Goal: Book appointment/travel/reservation

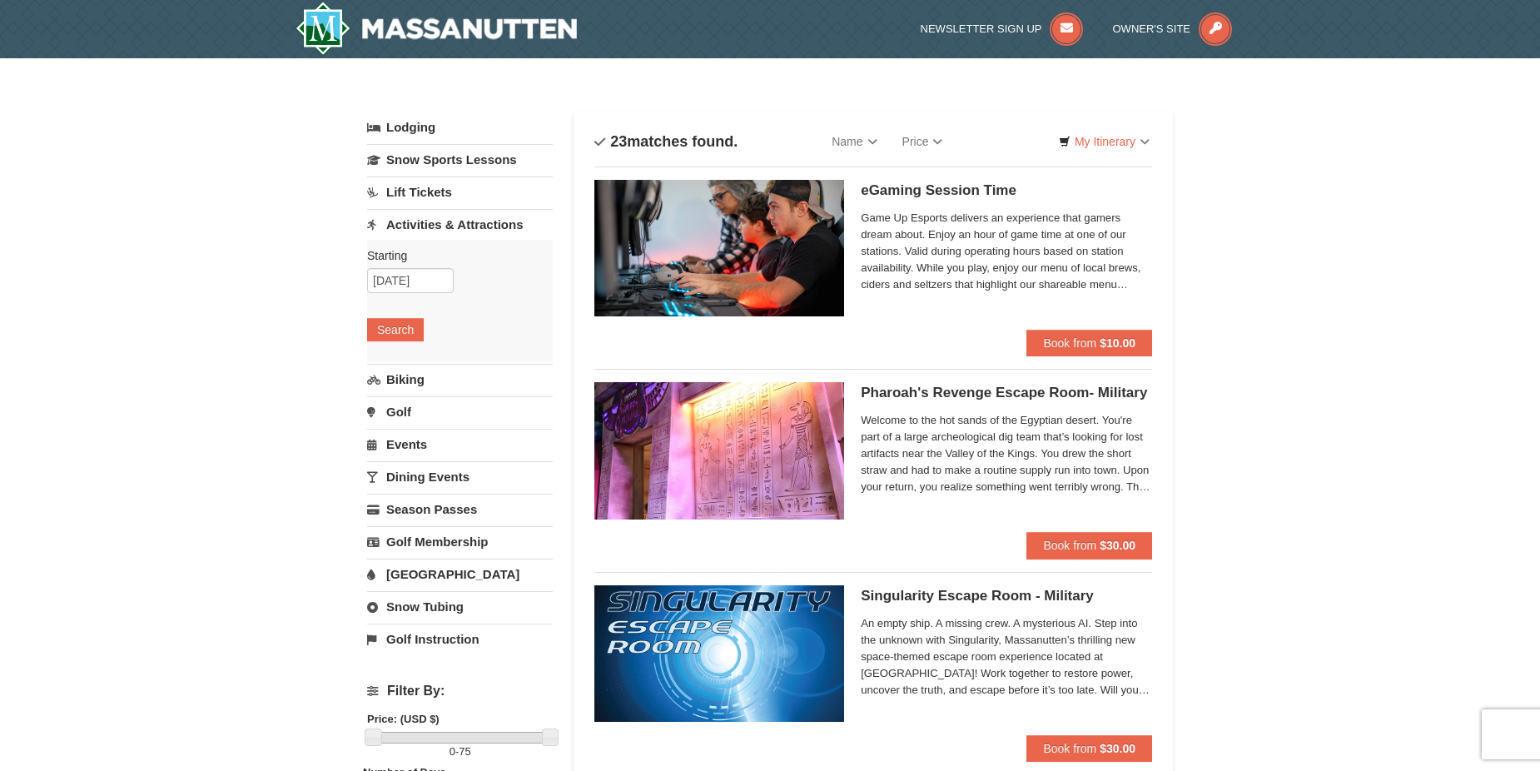
click at [414, 476] on link "Dining Events" at bounding box center [460, 476] width 186 height 31
click at [395, 465] on button "Search" at bounding box center [395, 459] width 57 height 23
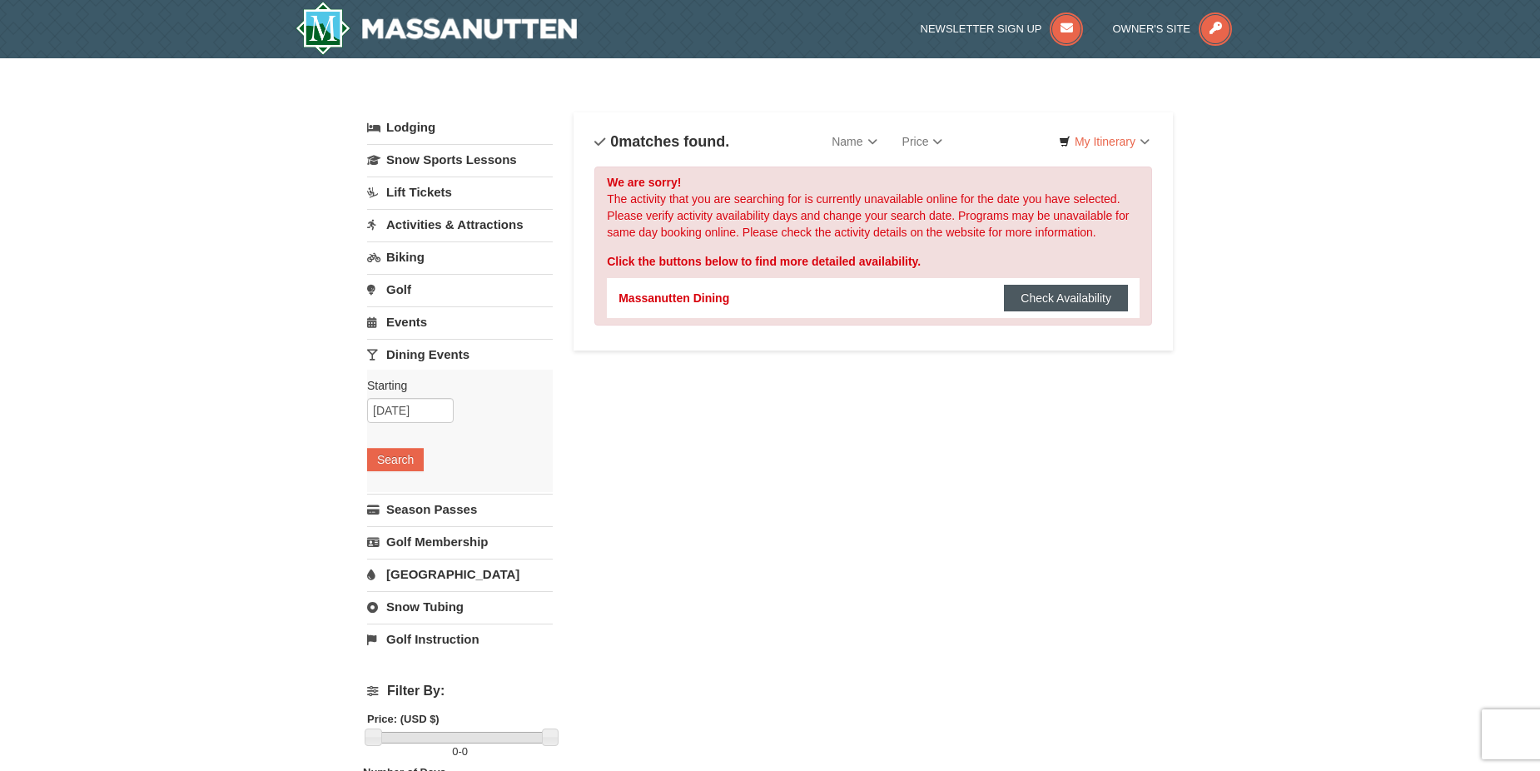
click at [1065, 296] on button "Check Availability" at bounding box center [1066, 298] width 124 height 27
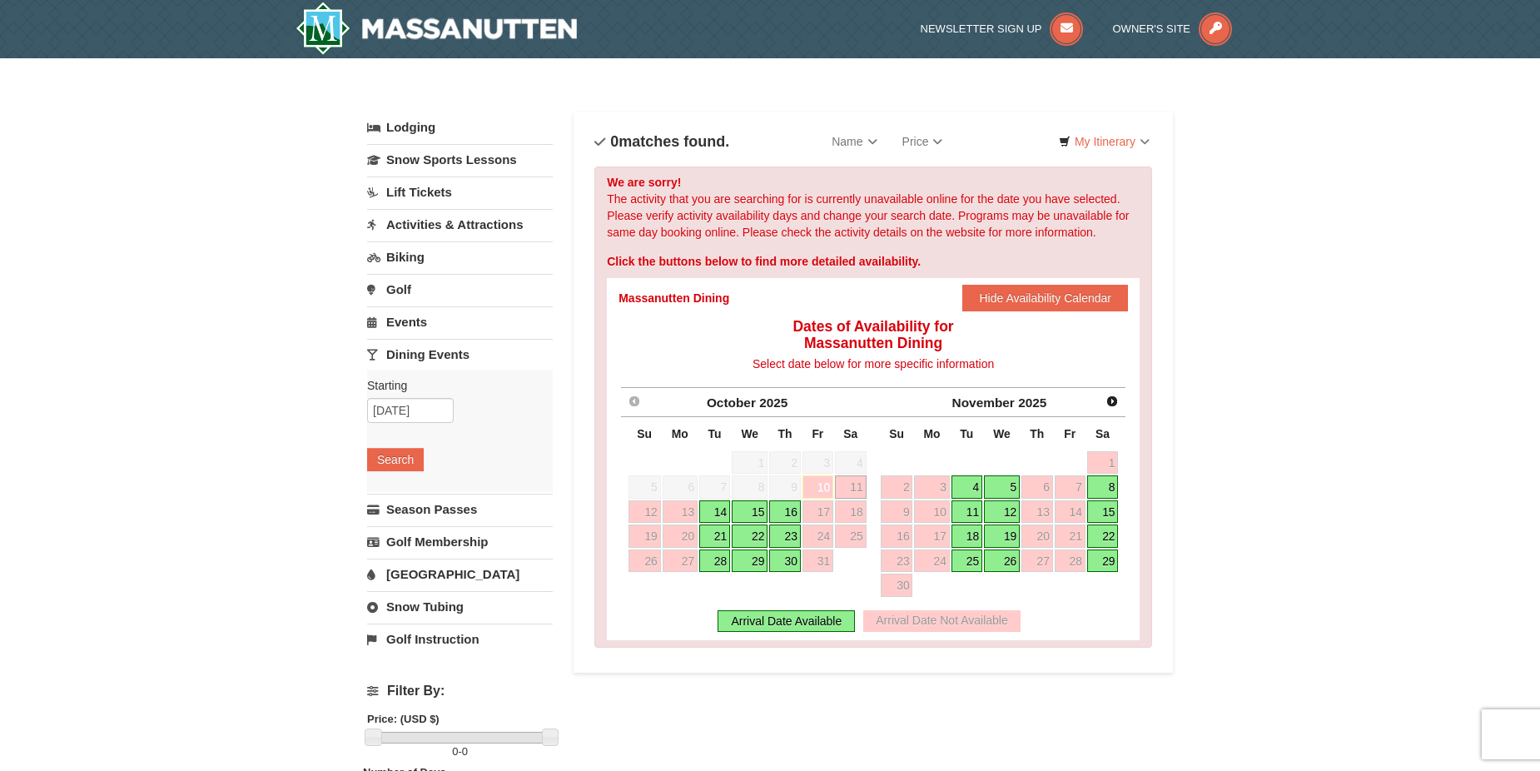
click at [416, 321] on link "Events" at bounding box center [460, 321] width 186 height 31
click at [411, 423] on button "Search" at bounding box center [395, 426] width 57 height 23
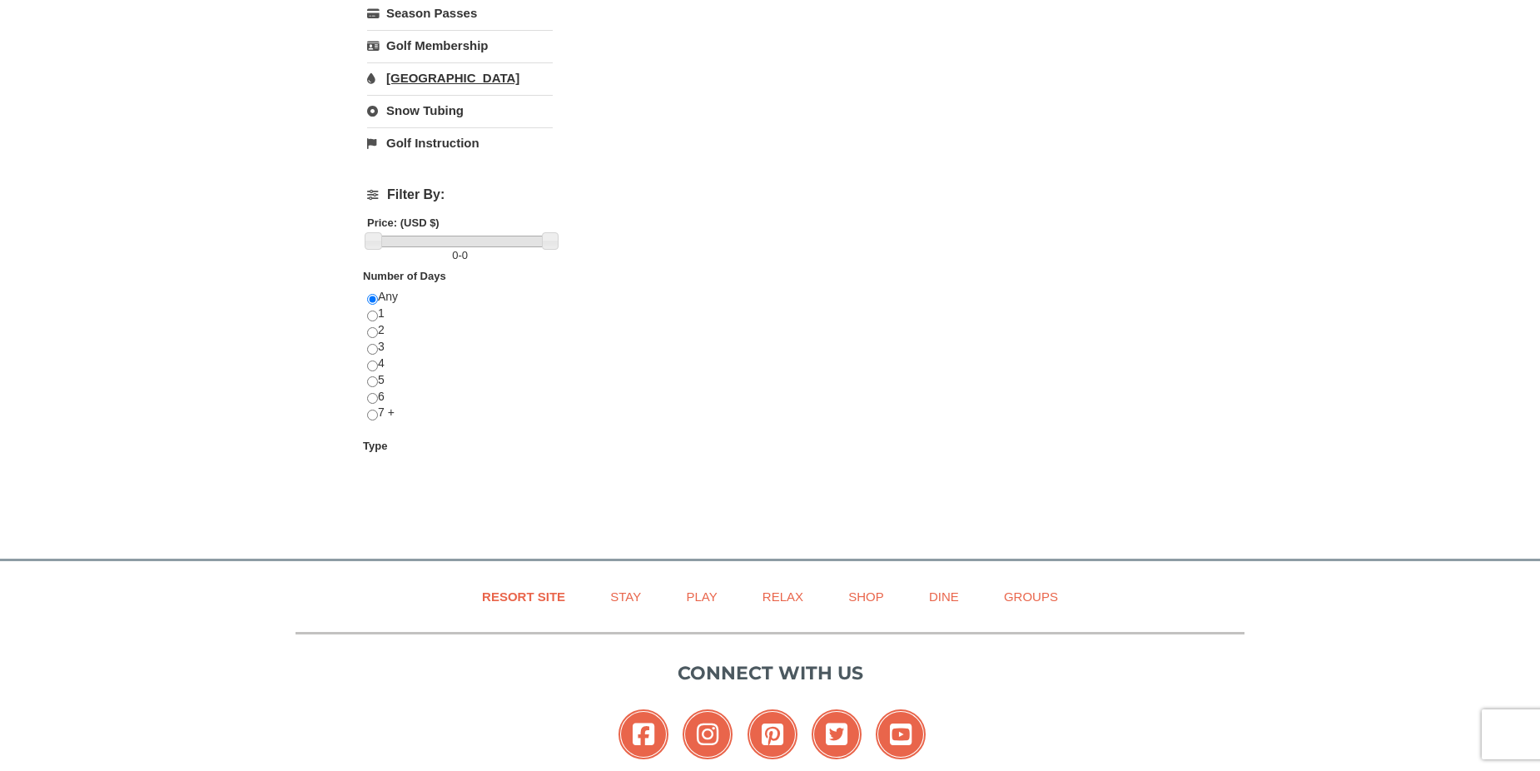
scroll to position [499, 0]
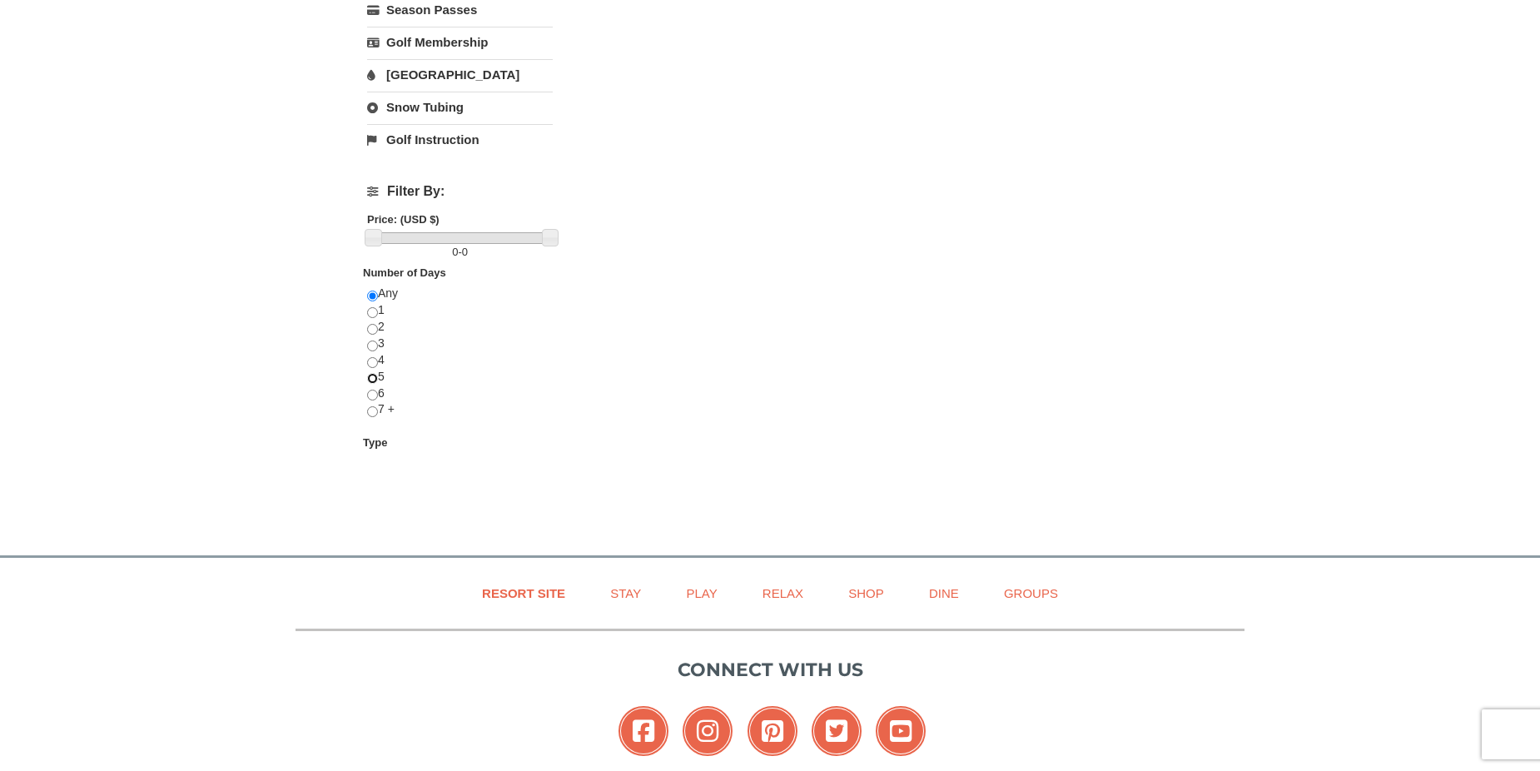
click at [370, 380] on input "radio" at bounding box center [372, 378] width 11 height 11
radio input "true"
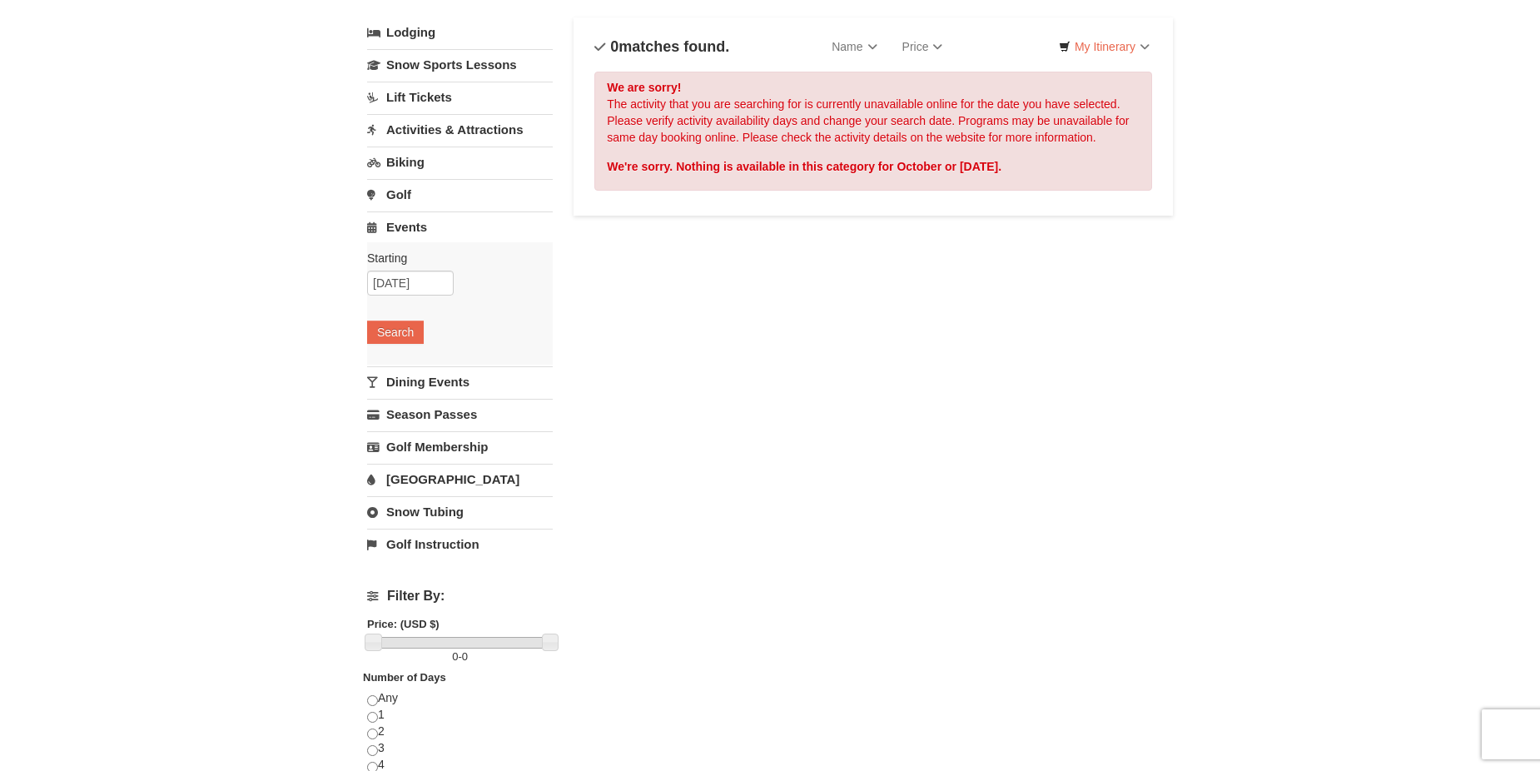
scroll to position [0, 0]
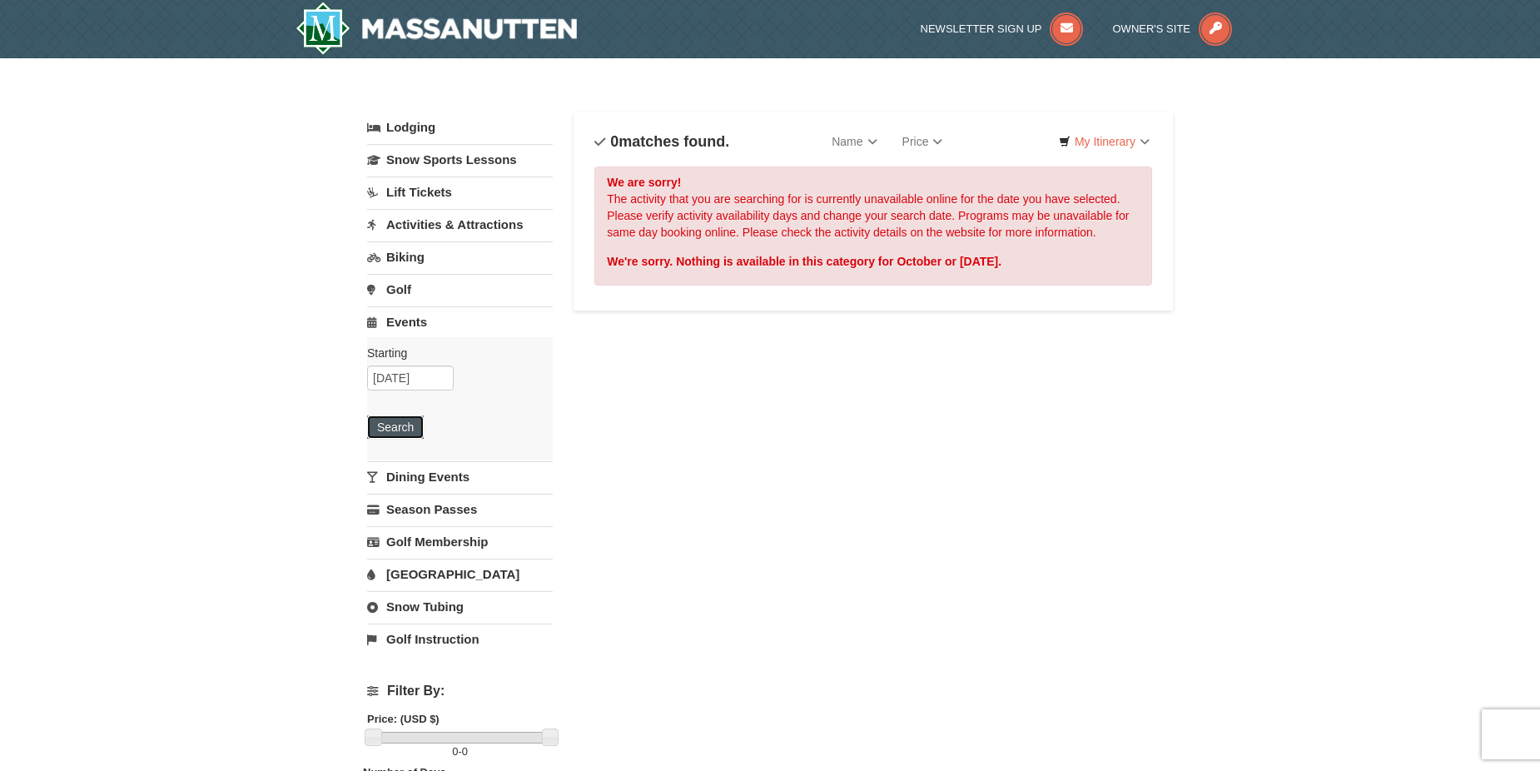
click at [397, 425] on button "Search" at bounding box center [395, 426] width 57 height 23
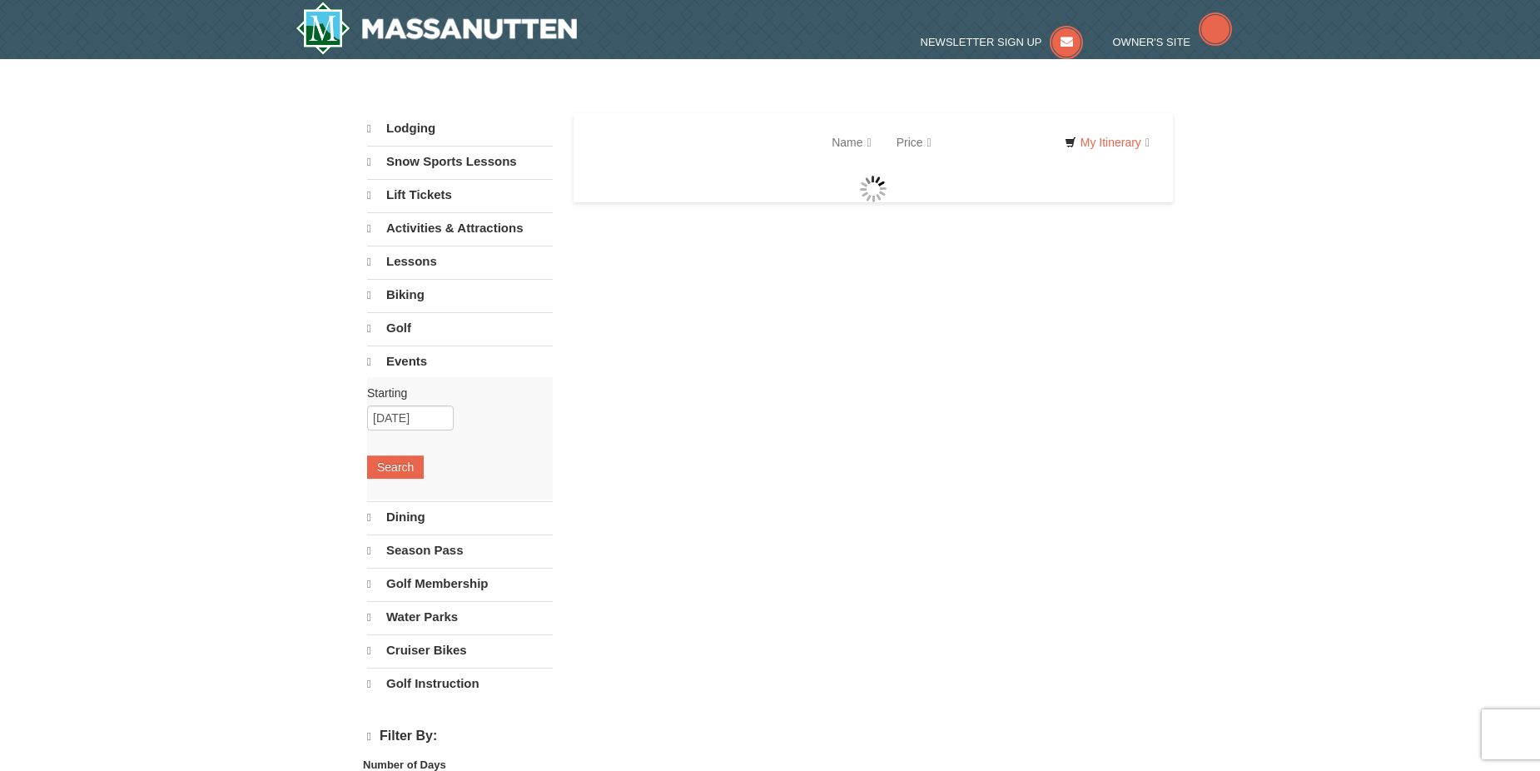
select select "10"
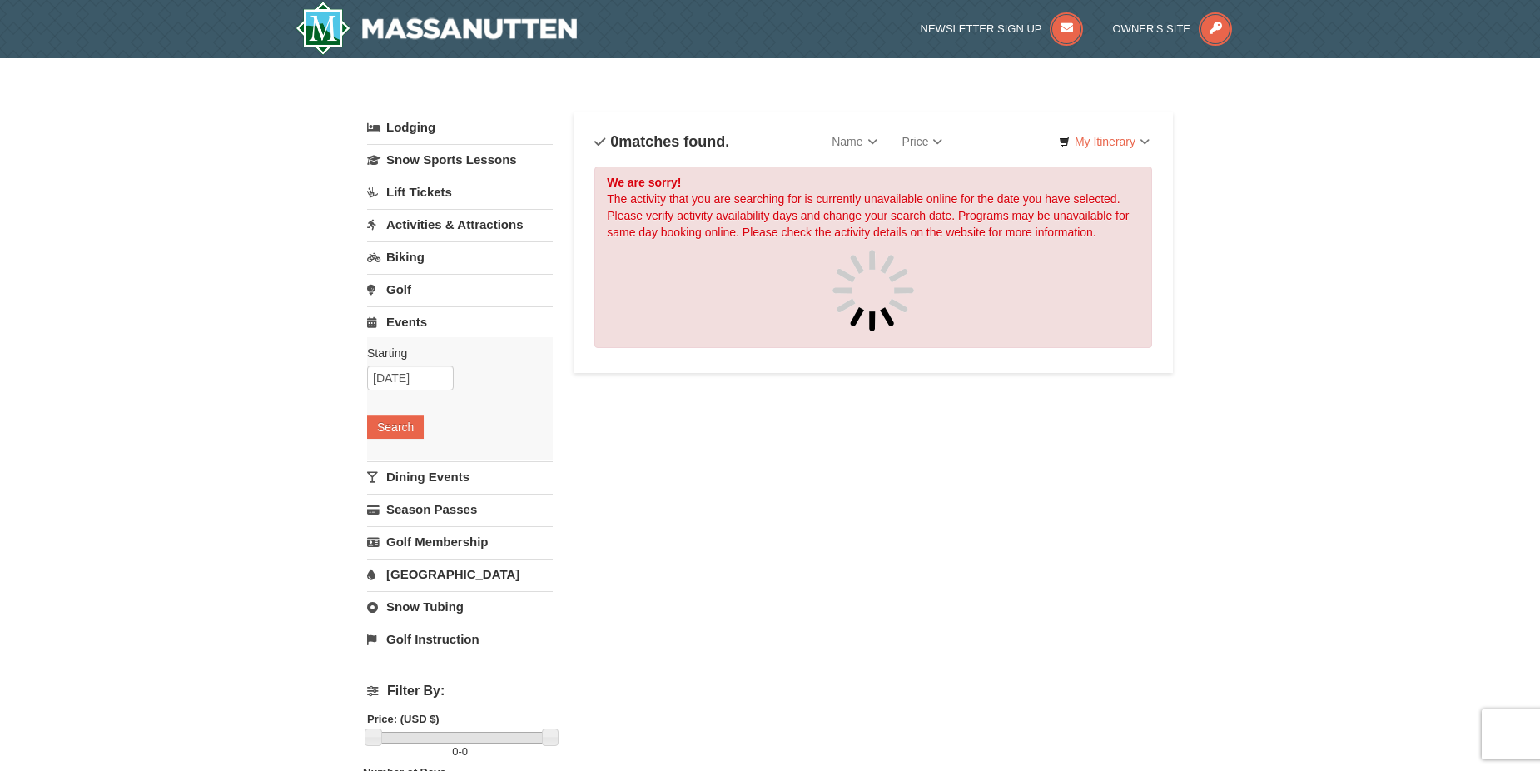
click at [423, 473] on link "Dining Events" at bounding box center [460, 476] width 186 height 31
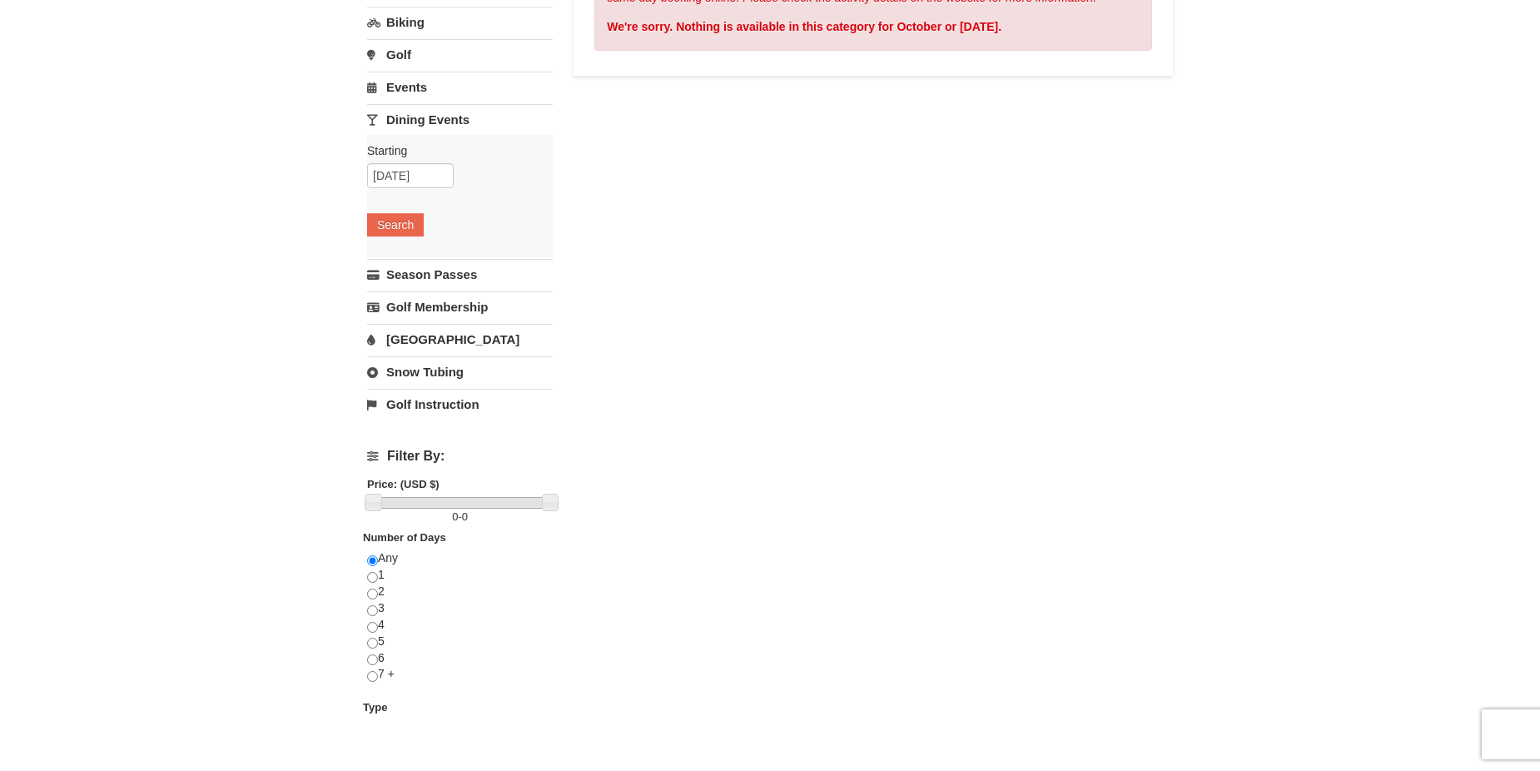
scroll to position [333, 0]
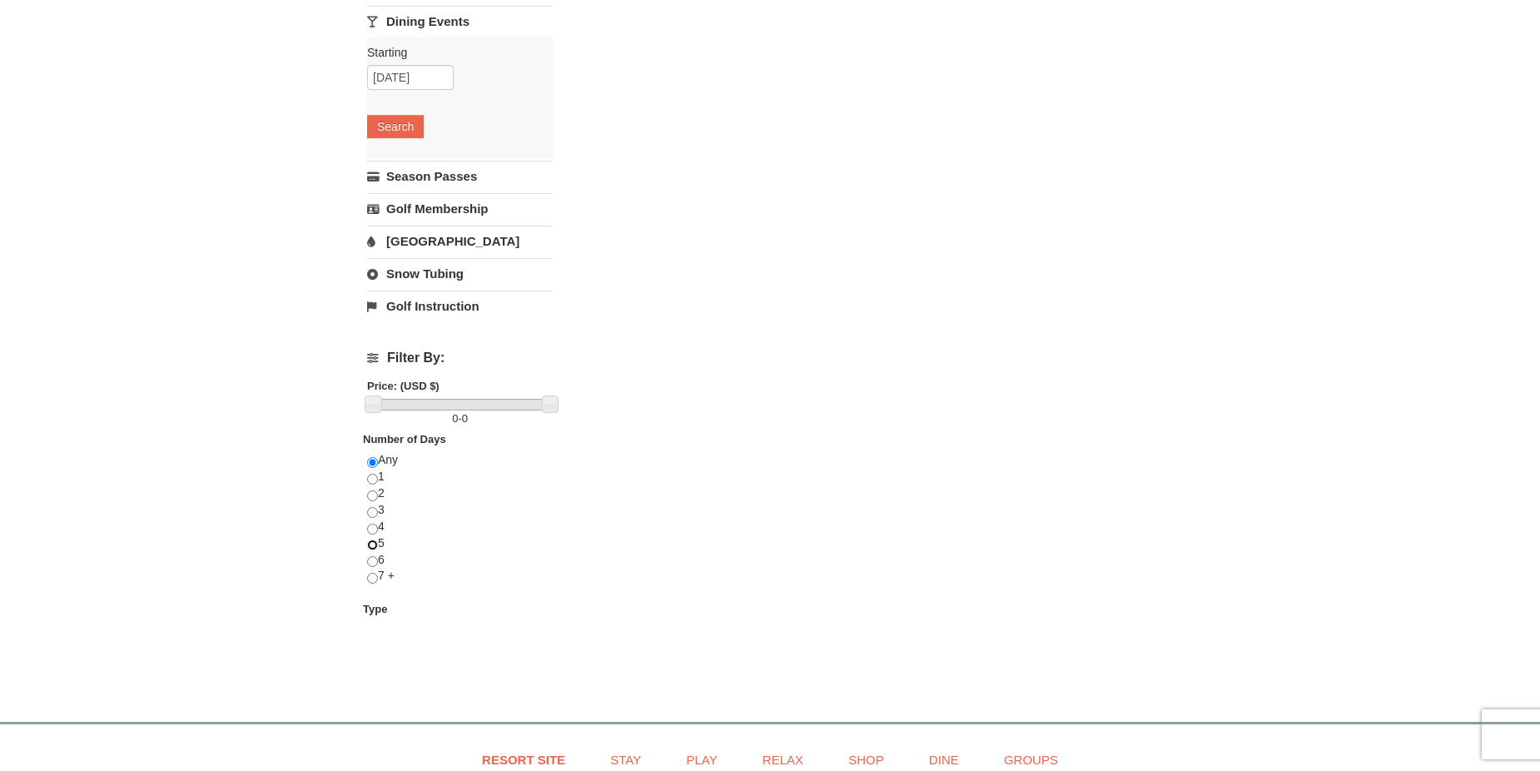
click at [370, 545] on input "radio" at bounding box center [372, 544] width 11 height 11
radio input "true"
click at [400, 128] on button "Search" at bounding box center [395, 126] width 57 height 23
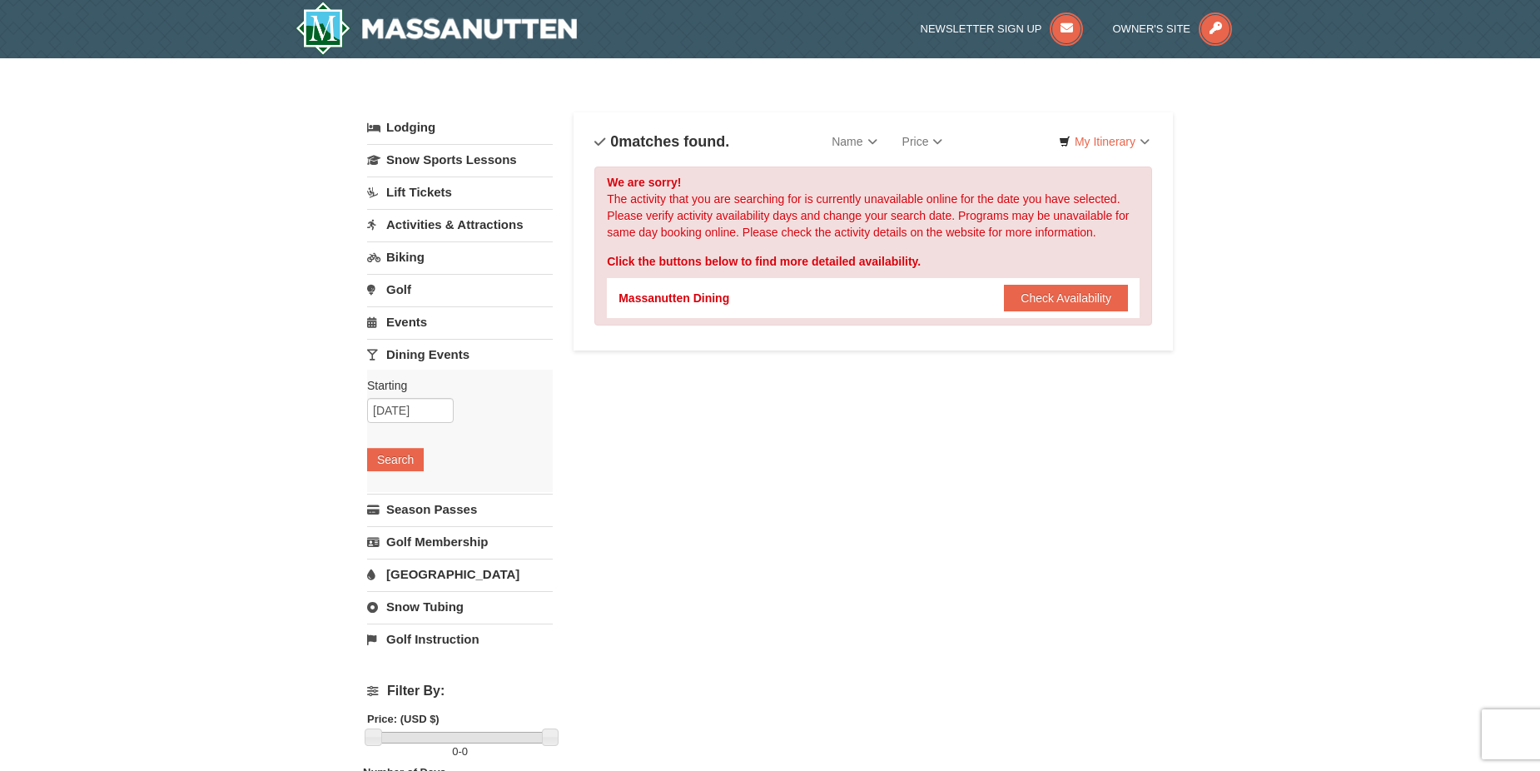
click at [429, 193] on link "Lift Tickets" at bounding box center [460, 191] width 186 height 31
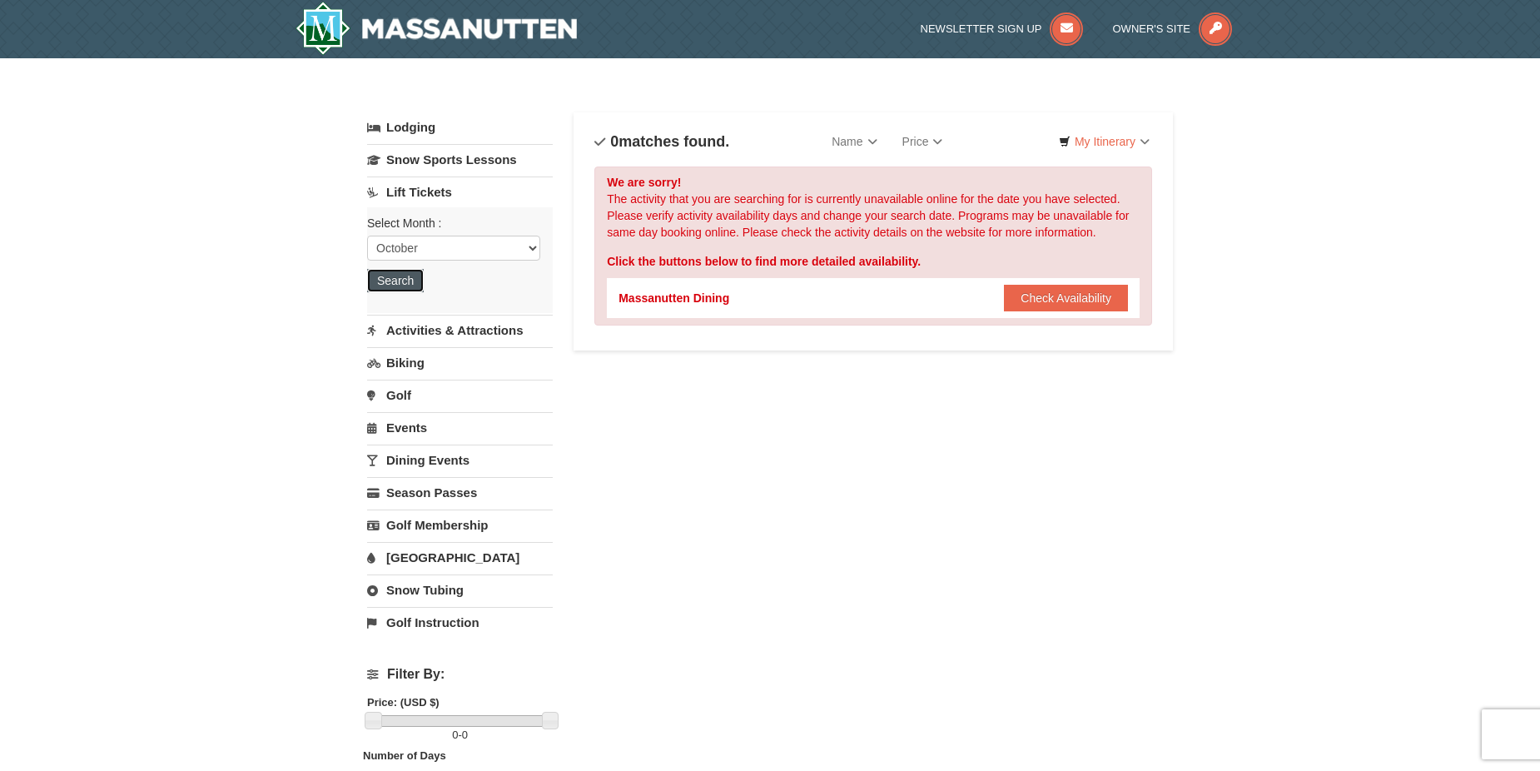
click at [409, 286] on button "Search" at bounding box center [395, 280] width 57 height 23
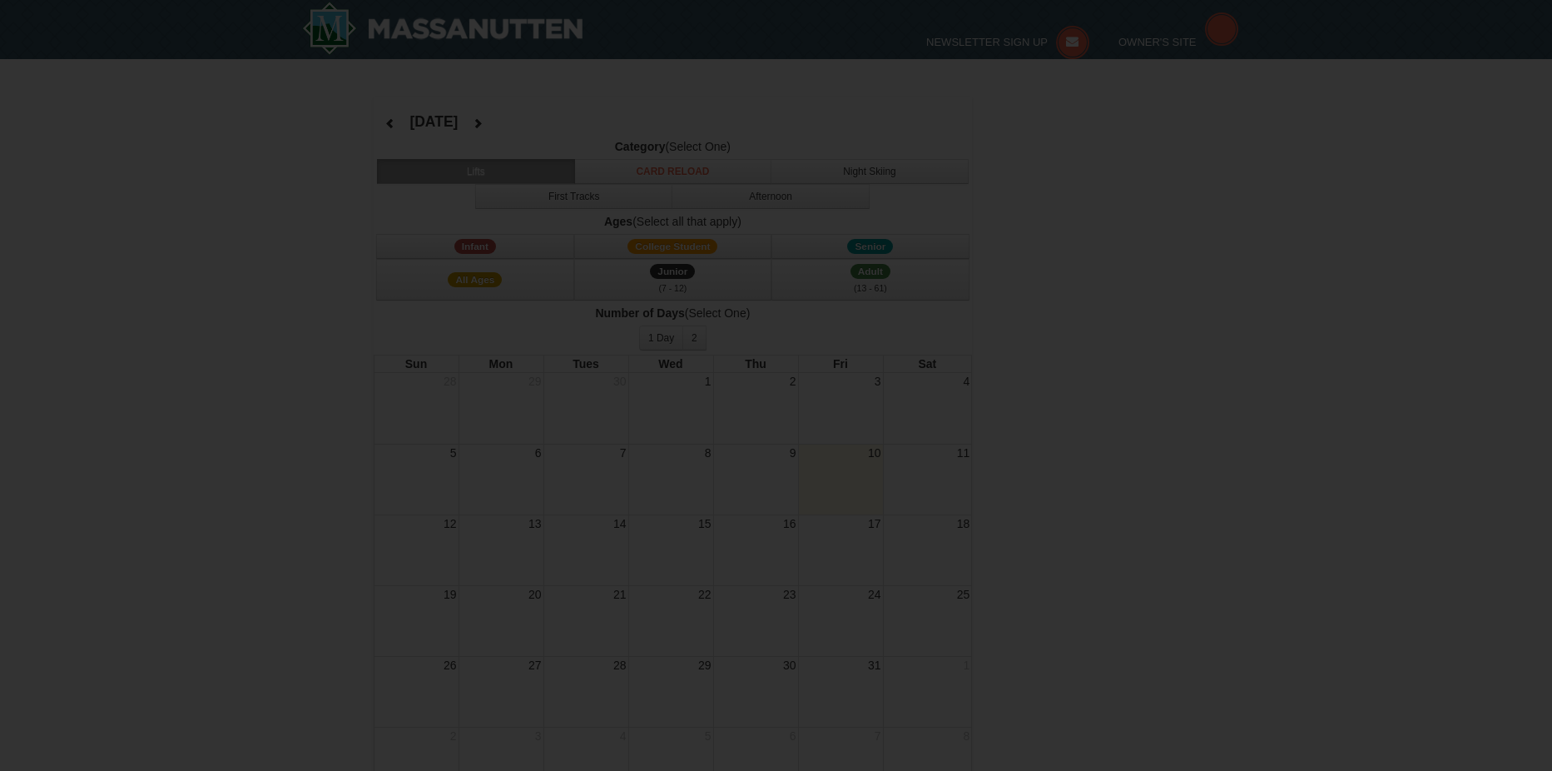
select select "10"
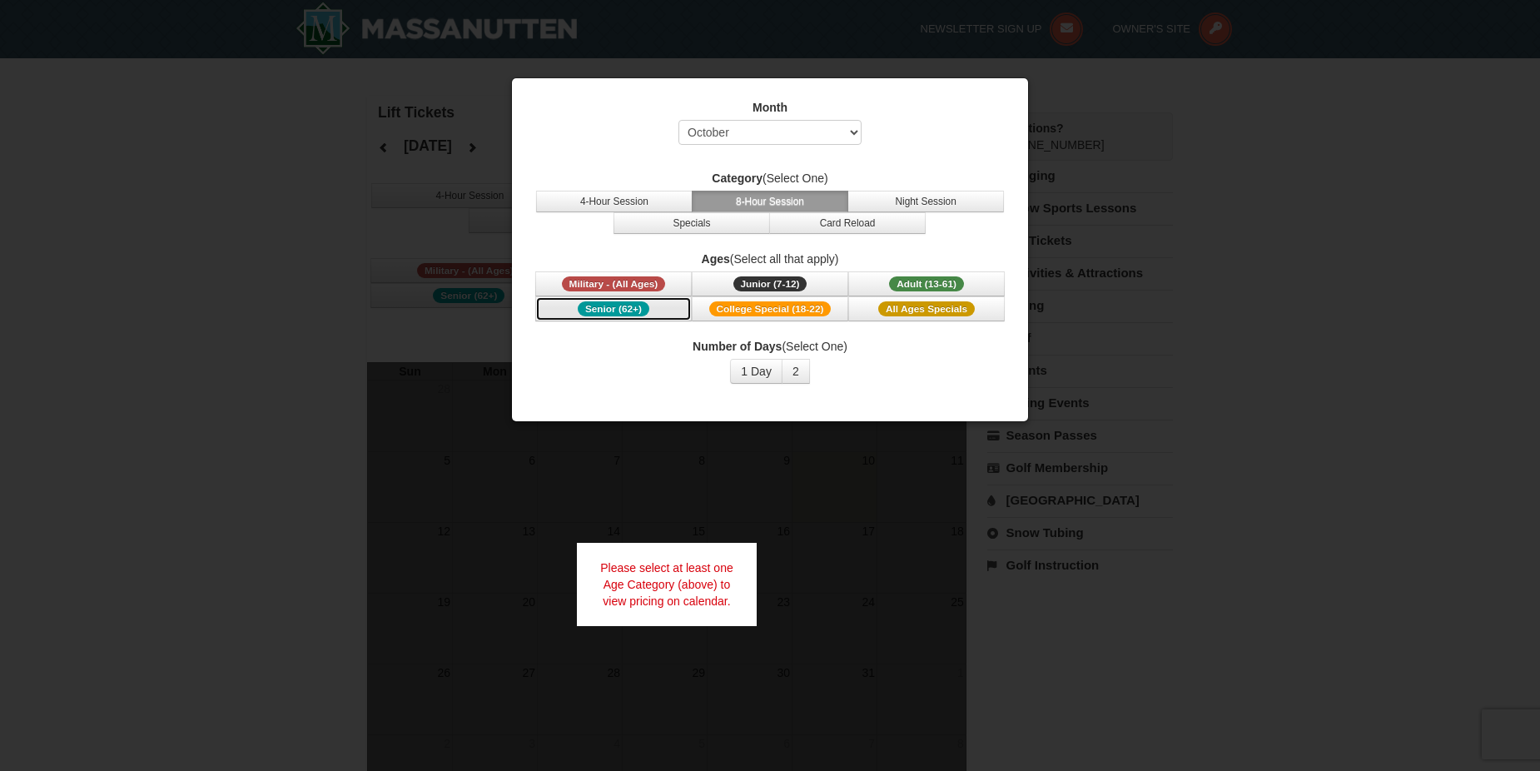
click at [624, 310] on span "Senior (62+)" at bounding box center [614, 308] width 72 height 15
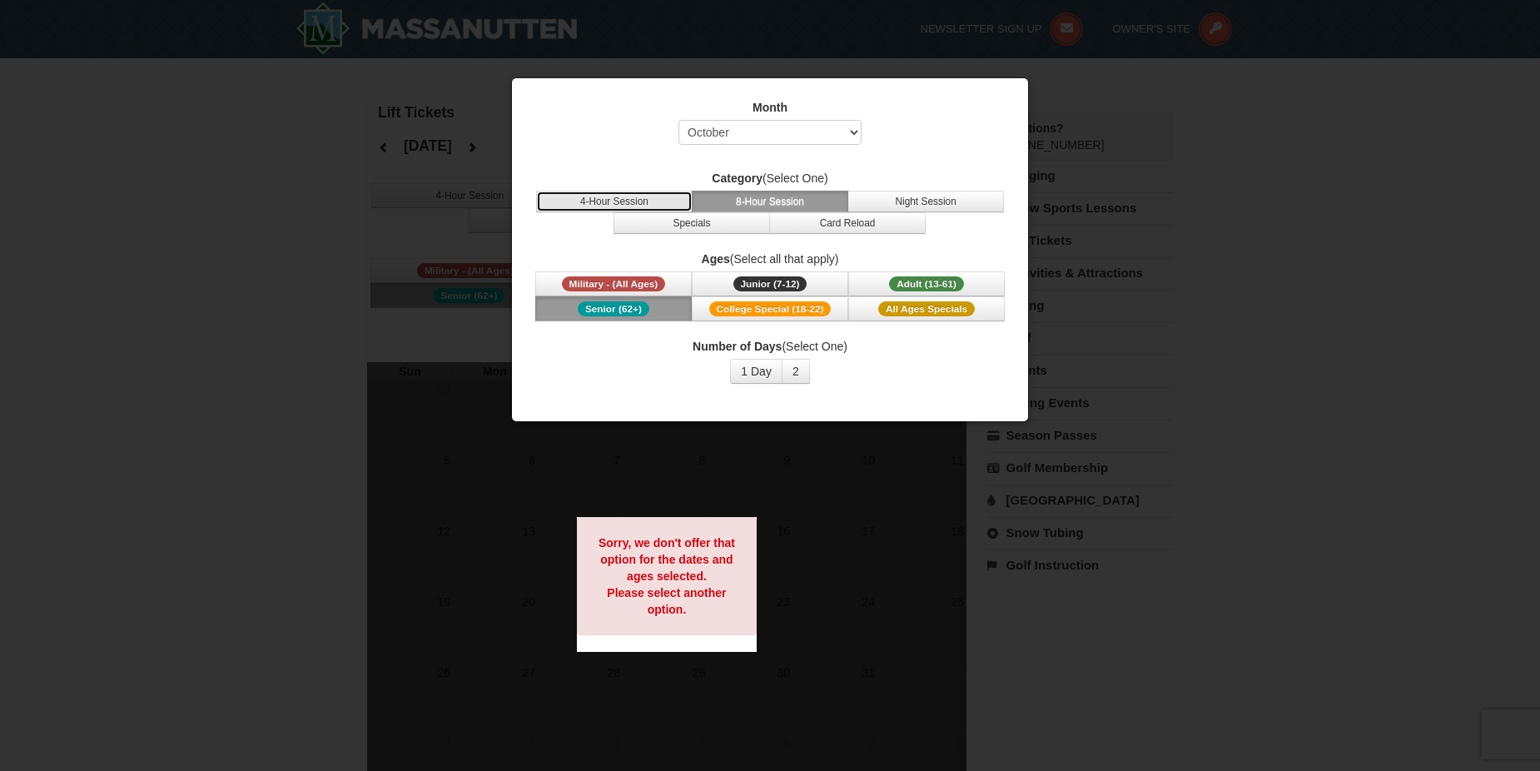
click at [617, 206] on button "4-Hour Session" at bounding box center [614, 202] width 156 height 22
click at [771, 371] on button "1 Day" at bounding box center [756, 371] width 52 height 25
